Goal: Information Seeking & Learning: Learn about a topic

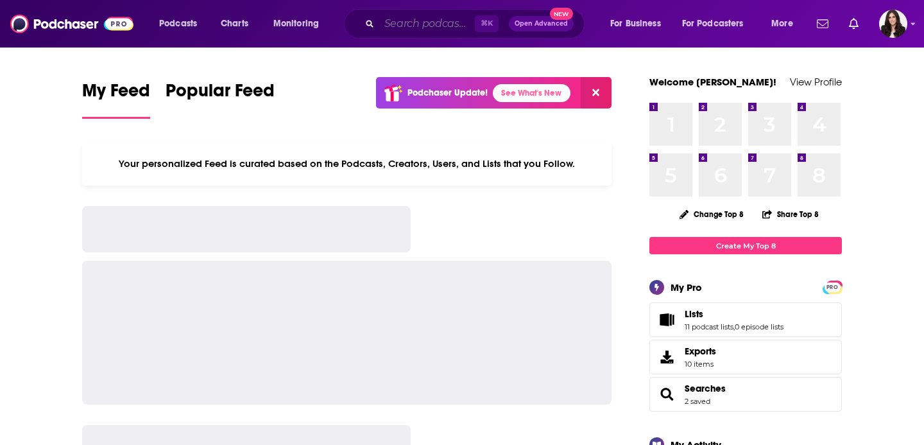
click at [386, 29] on input "Search podcasts, credits, & more..." at bounding box center [427, 23] width 96 height 21
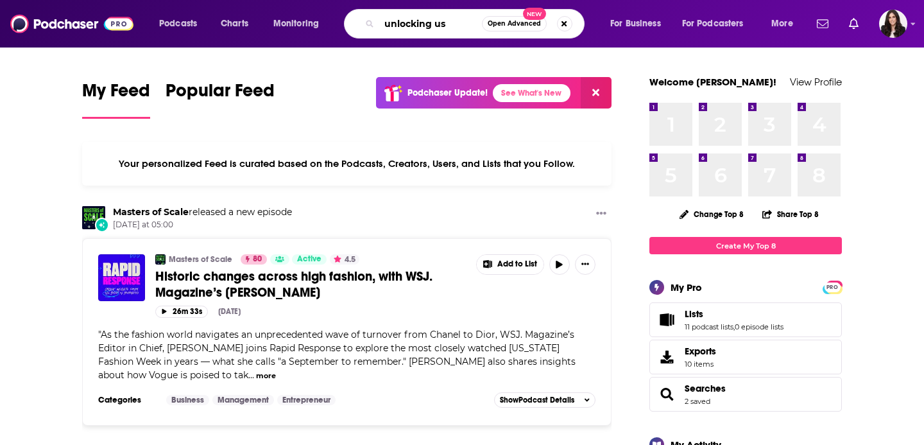
type input "unlocking us"
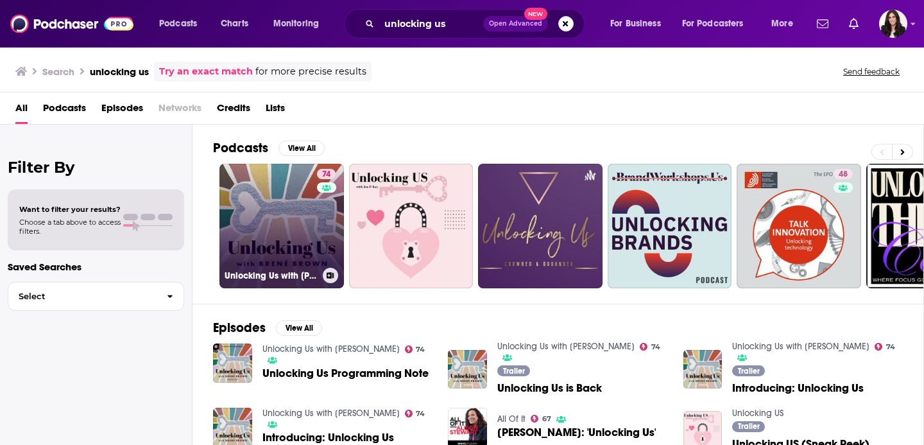
click at [290, 219] on link "74 Unlocking Us with [PERSON_NAME]" at bounding box center [281, 226] width 124 height 124
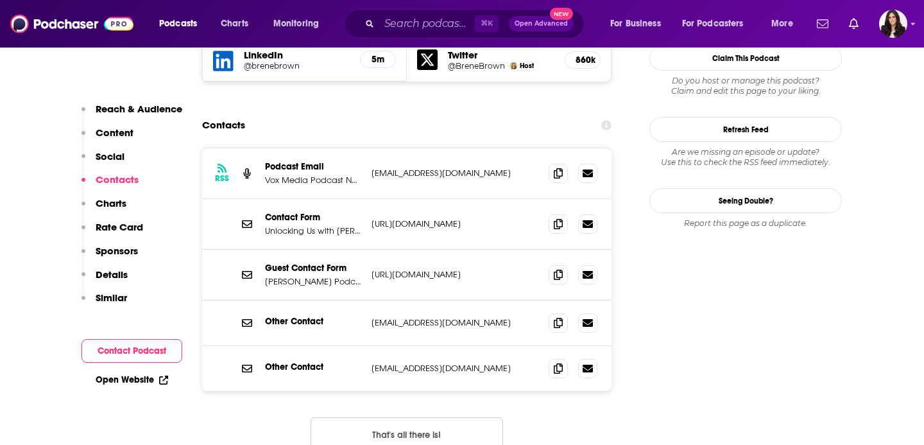
scroll to position [1384, 0]
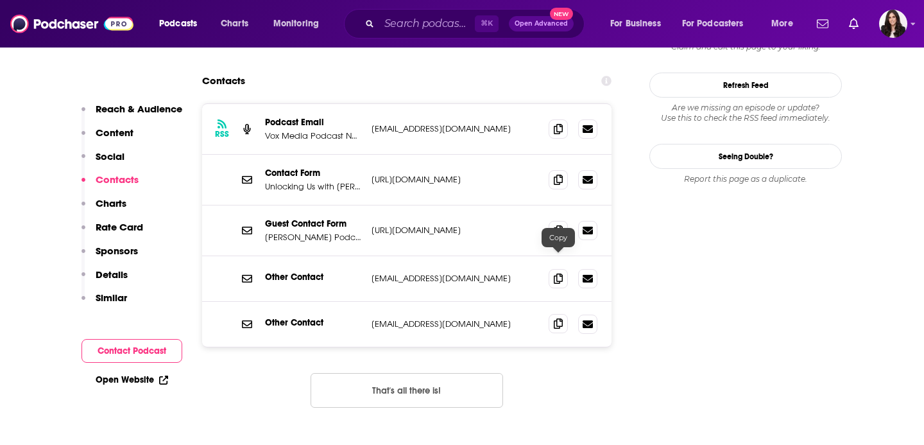
click at [561, 318] on icon at bounding box center [558, 323] width 9 height 10
click at [413, 25] on input "Search podcasts, credits, & more..." at bounding box center [427, 23] width 96 height 21
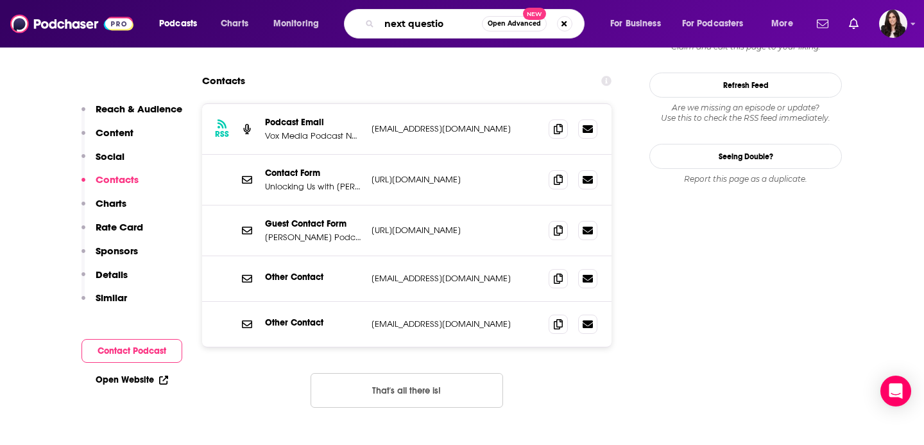
type input "next question"
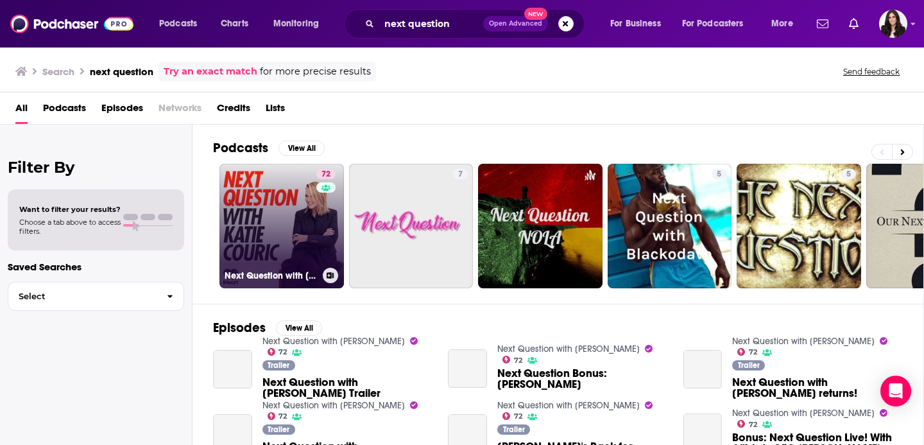
click at [275, 215] on link "72 Next Question with [PERSON_NAME]" at bounding box center [281, 226] width 124 height 124
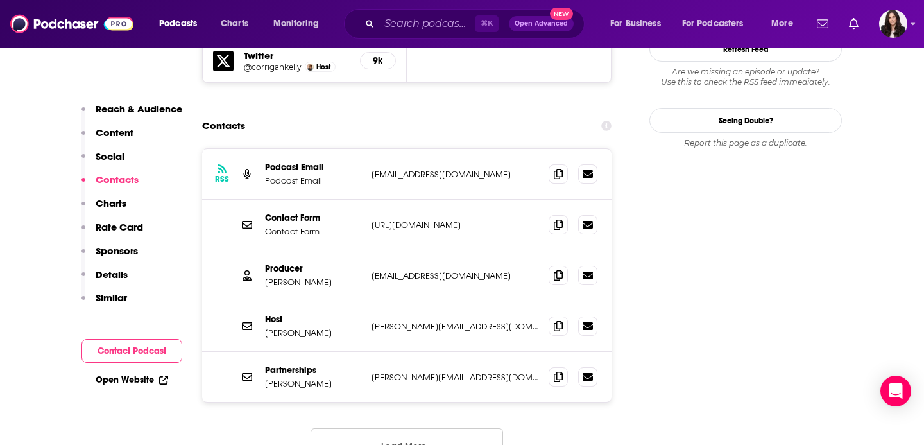
scroll to position [1230, 0]
click at [447, 28] on input "Search podcasts, credits, & more..." at bounding box center [427, 23] width 96 height 21
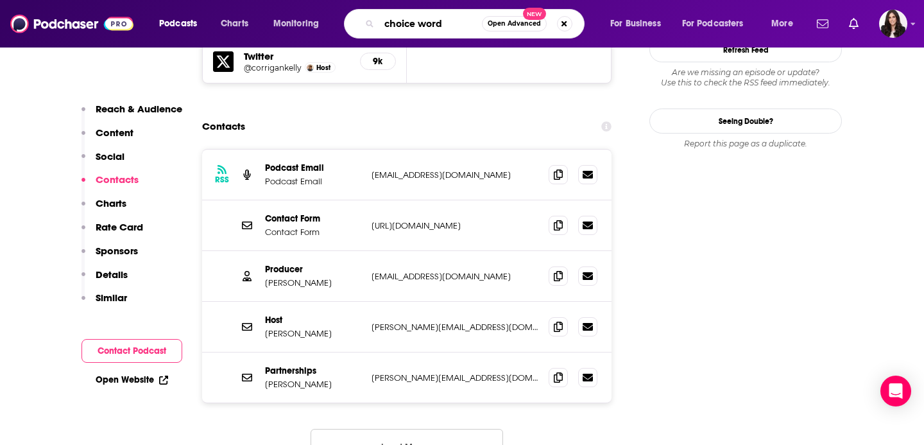
type input "choice words"
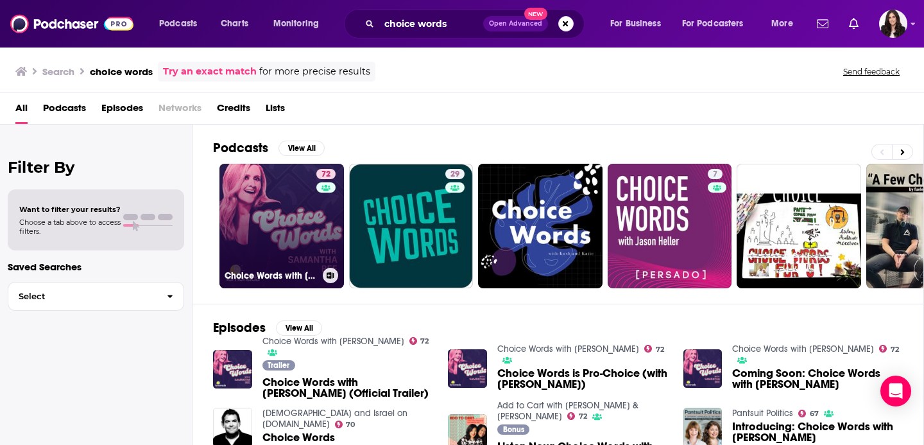
click at [298, 214] on link "72 Choice Words with [PERSON_NAME]" at bounding box center [281, 226] width 124 height 124
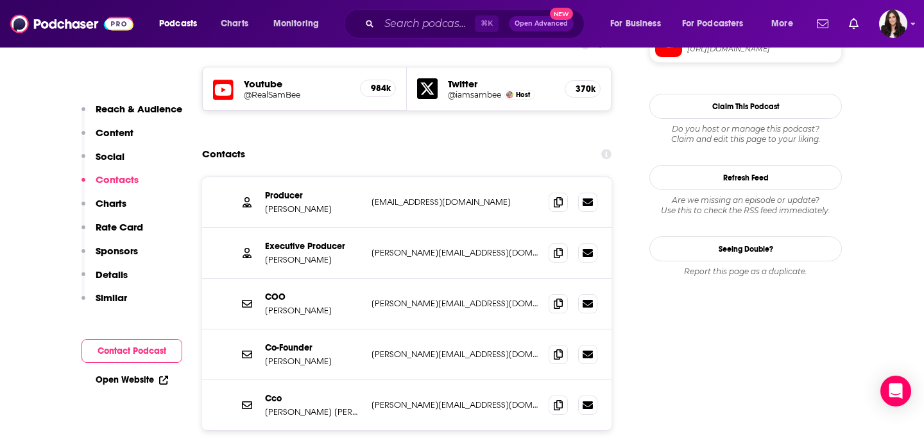
scroll to position [1139, 0]
click at [556, 197] on icon at bounding box center [558, 202] width 9 height 10
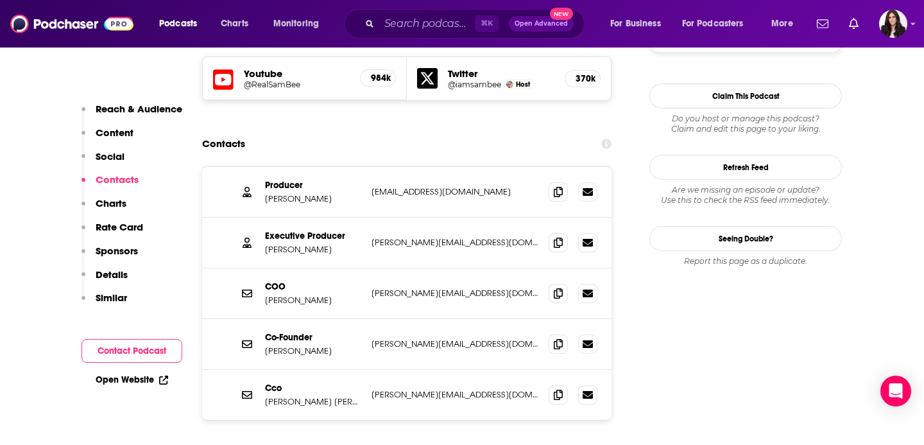
scroll to position [1154, 0]
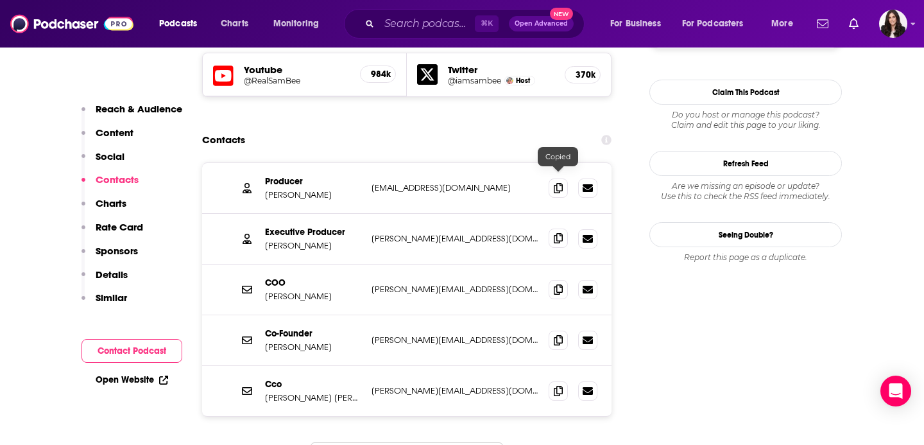
click at [557, 233] on icon at bounding box center [558, 238] width 9 height 10
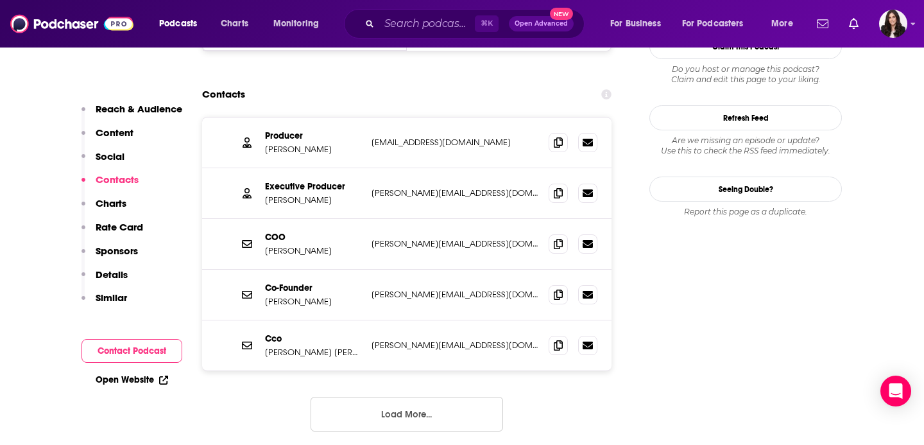
scroll to position [1199, 0]
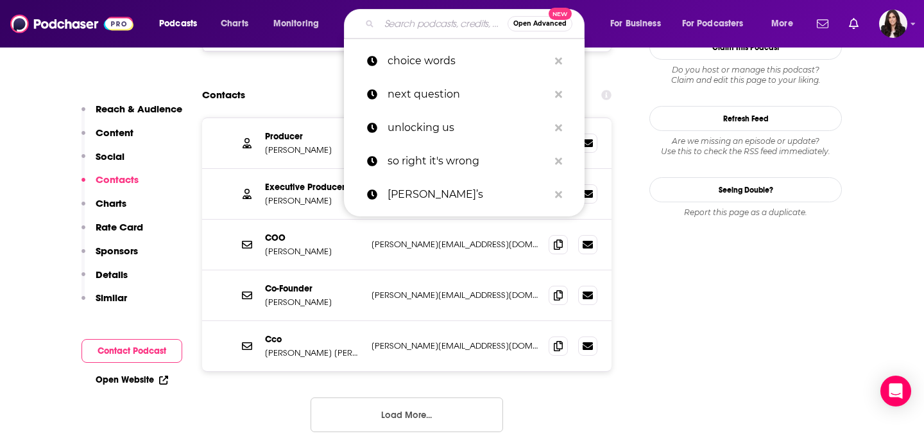
click at [447, 25] on input "Search podcasts, credits, & more..." at bounding box center [443, 23] width 128 height 21
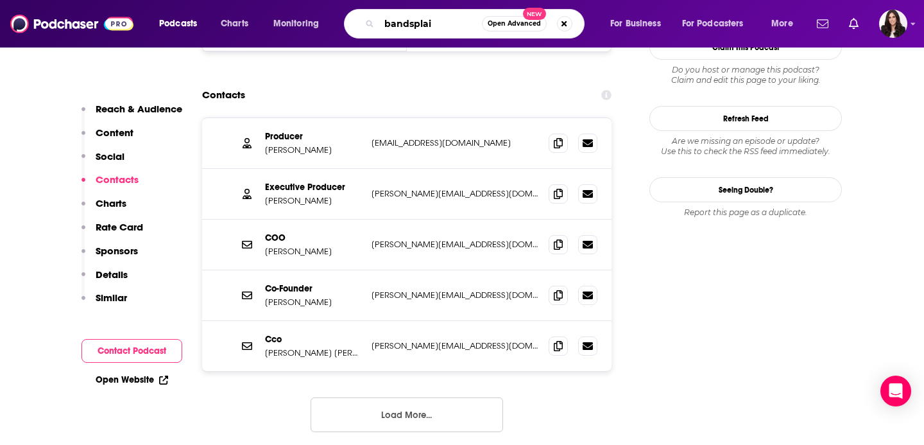
type input "bandsplain"
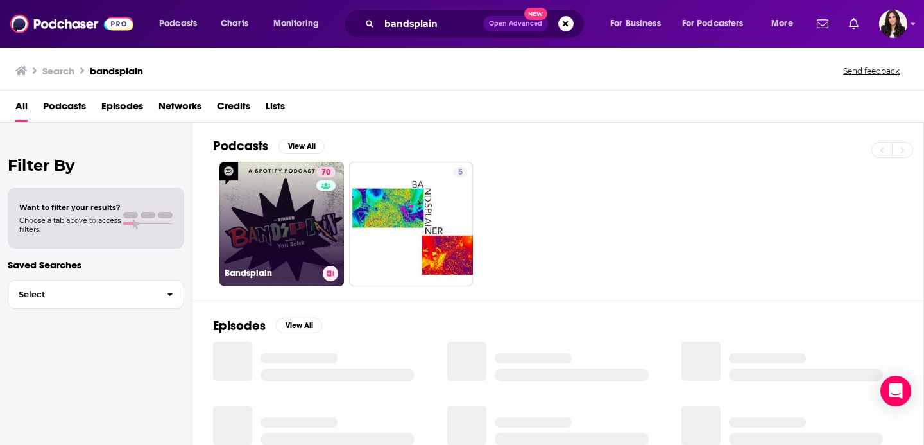
click at [268, 226] on link "70 Bandsplain" at bounding box center [281, 224] width 124 height 124
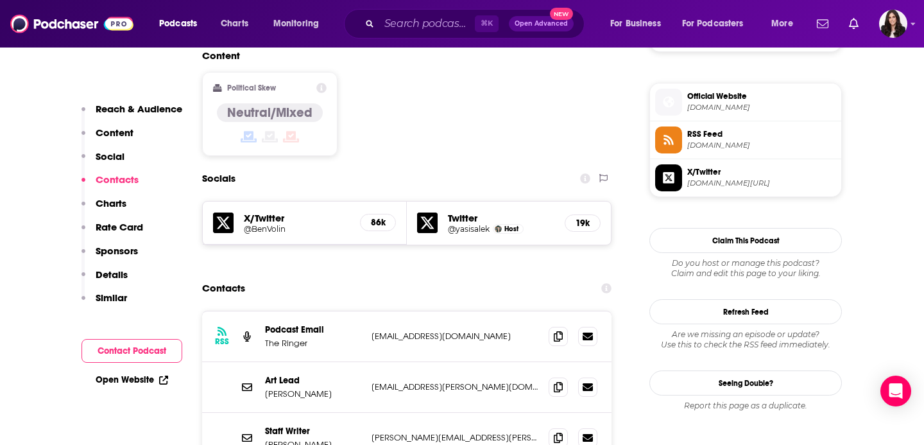
scroll to position [1156, 0]
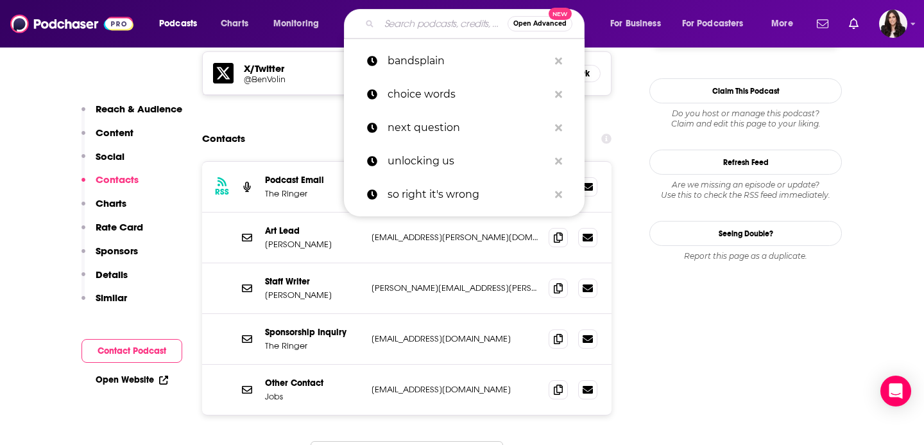
click at [461, 24] on input "Search podcasts, credits, & more..." at bounding box center [443, 23] width 128 height 21
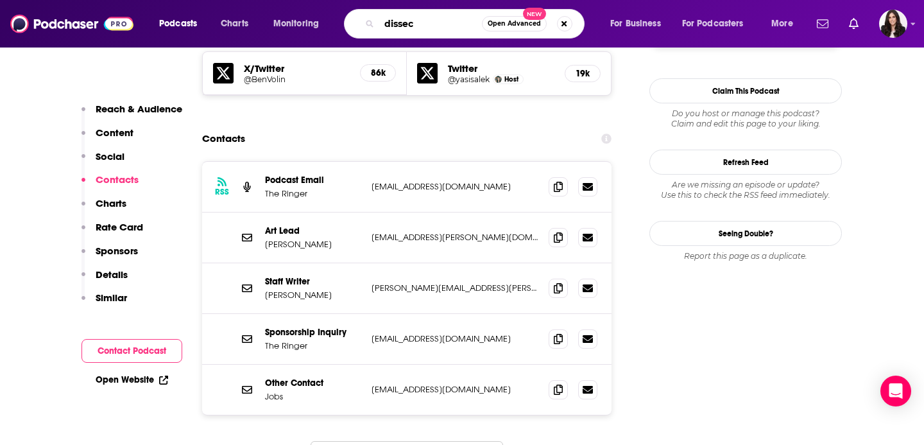
type input "dissect"
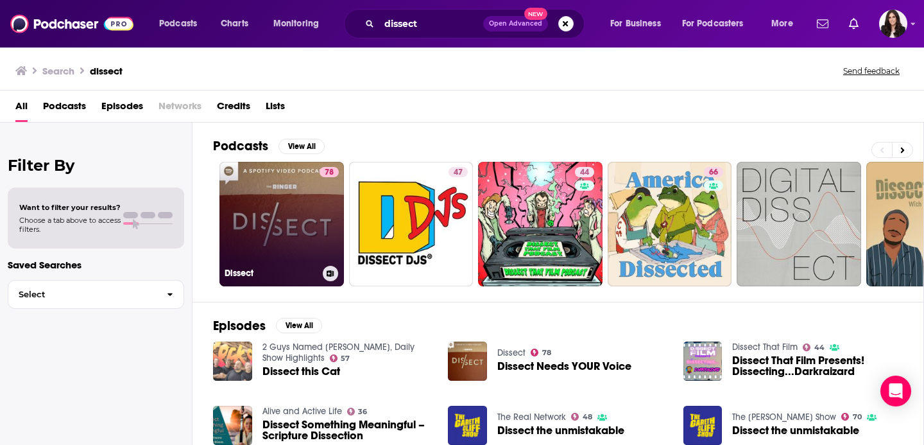
click at [292, 220] on link "78 Dissect" at bounding box center [281, 224] width 124 height 124
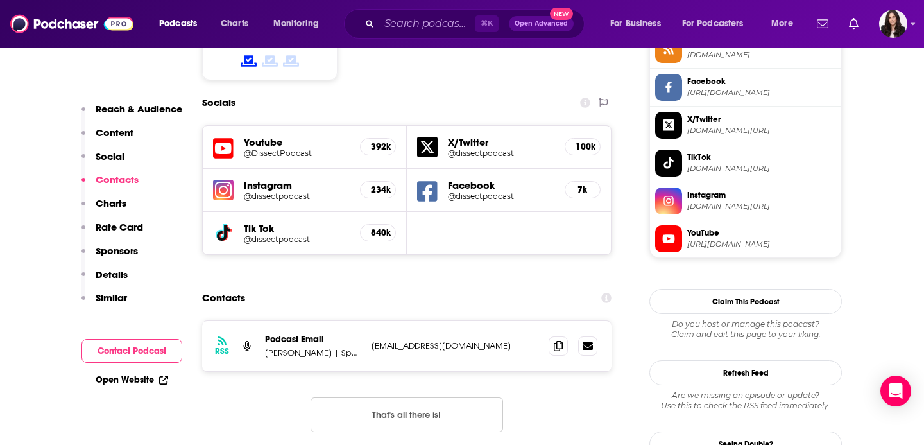
scroll to position [1108, 0]
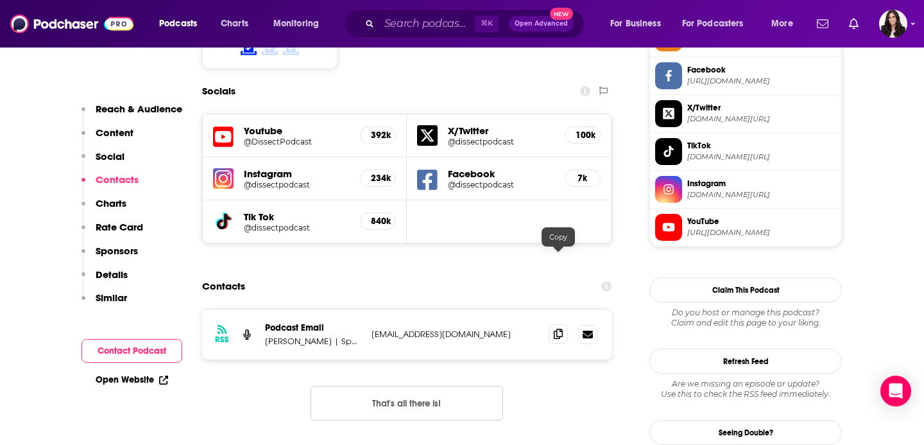
click at [558, 329] on icon at bounding box center [558, 334] width 9 height 10
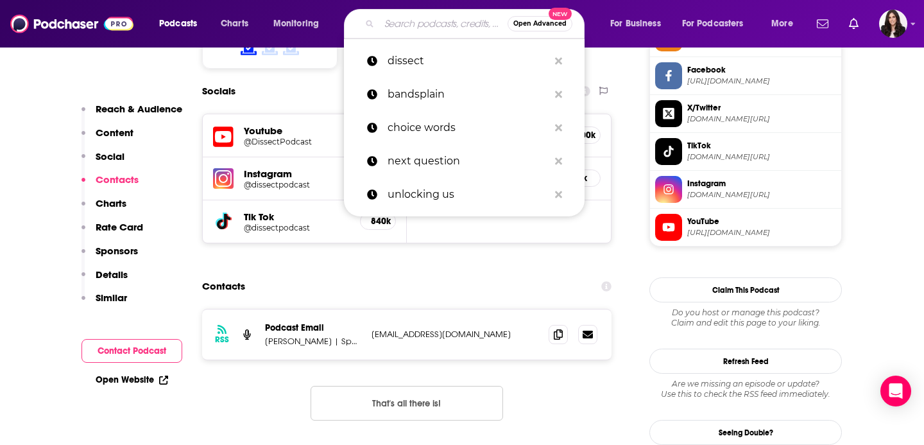
click at [404, 20] on input "Search podcasts, credits, & more..." at bounding box center [443, 23] width 128 height 21
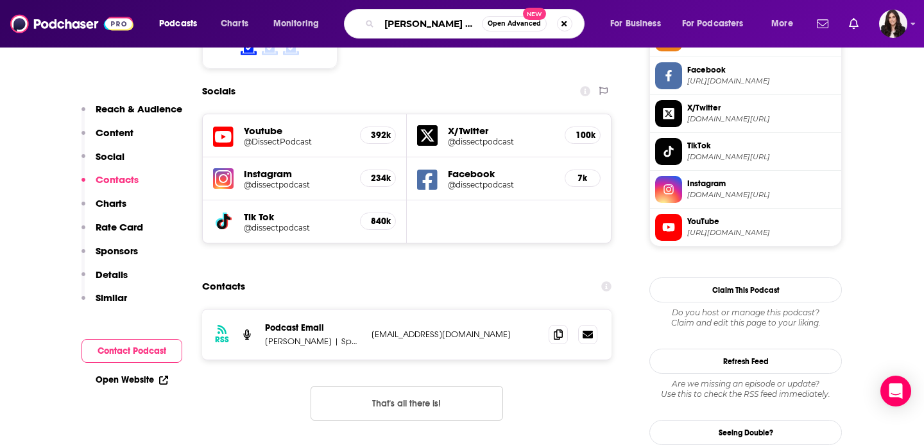
type input "[PERSON_NAME] and mal"
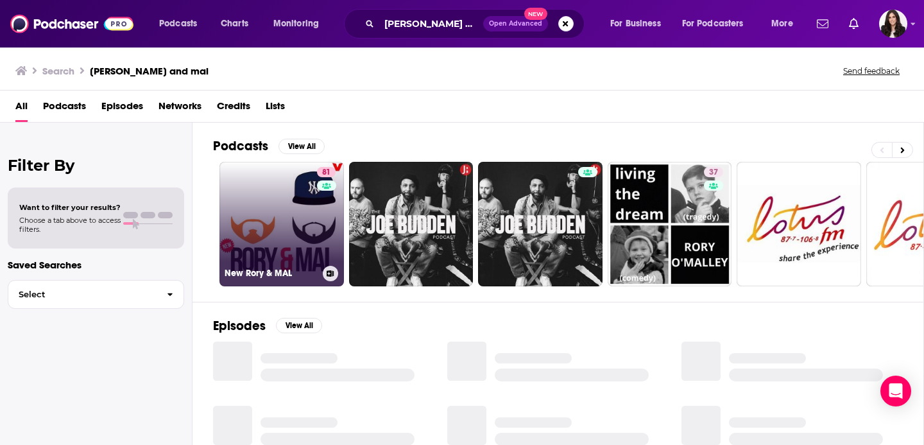
click at [284, 221] on link "81 New Rory & MAL" at bounding box center [281, 224] width 124 height 124
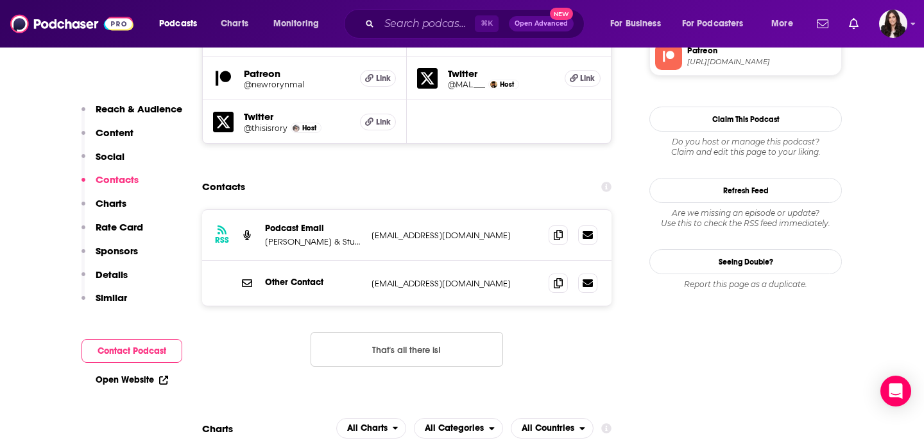
scroll to position [1239, 0]
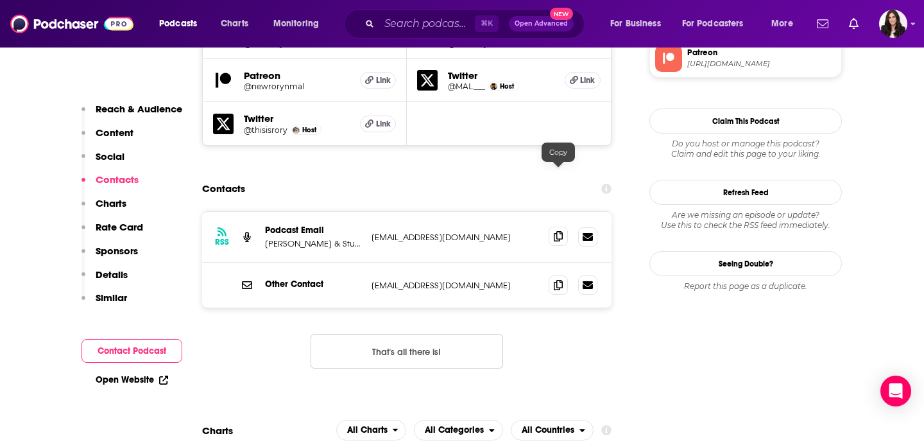
click at [559, 231] on icon at bounding box center [558, 236] width 9 height 10
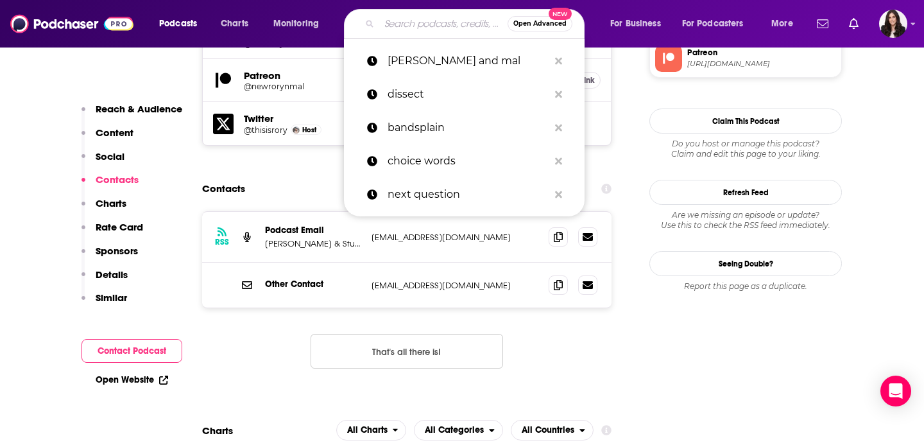
click at [432, 22] on input "Search podcasts, credits, & more..." at bounding box center [443, 23] width 128 height 21
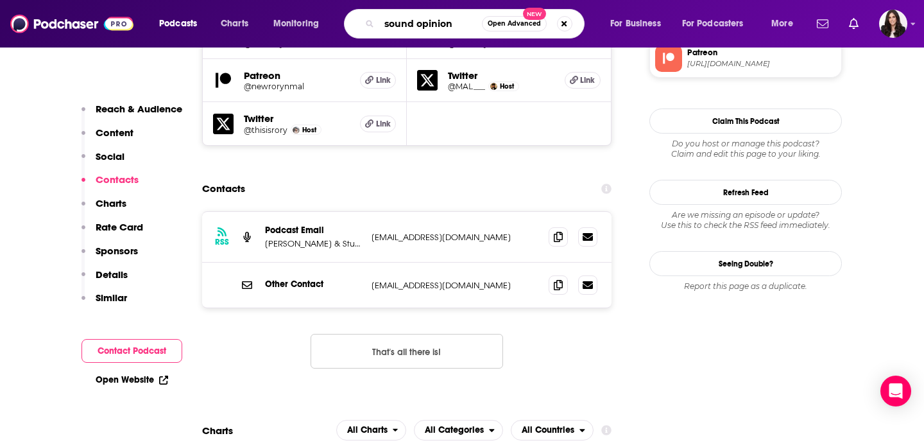
type input "sound opinions"
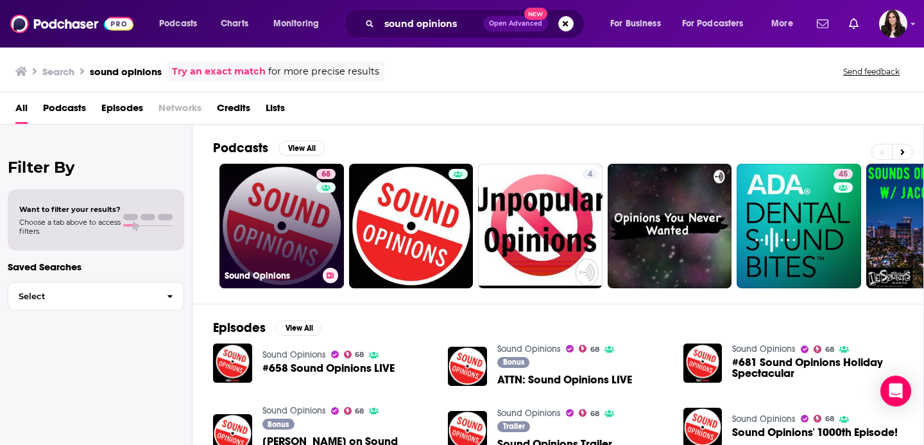
click at [263, 223] on link "68 Sound Opinions" at bounding box center [281, 226] width 124 height 124
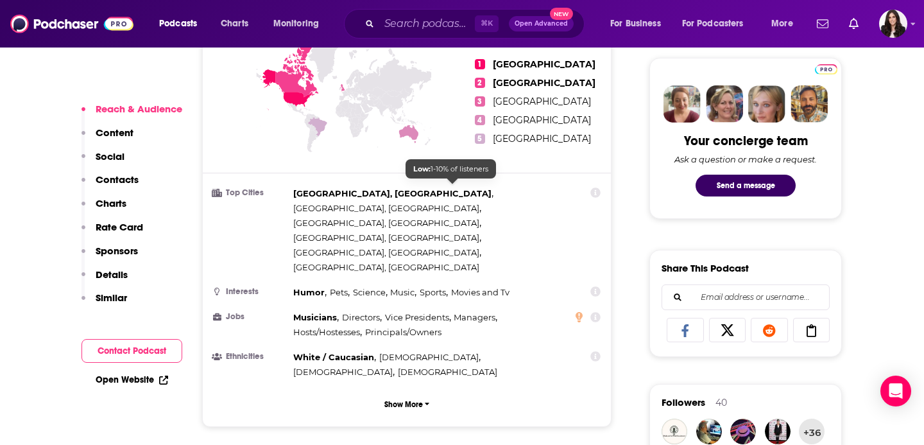
scroll to position [608, 0]
